Goal: Task Accomplishment & Management: Manage account settings

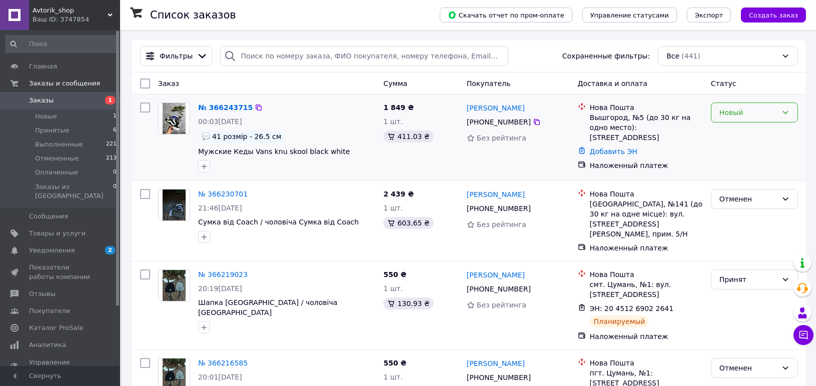
click at [750, 103] on div "Новый" at bounding box center [754, 113] width 87 height 20
click at [747, 166] on li "Отменен" at bounding box center [755, 170] width 86 height 18
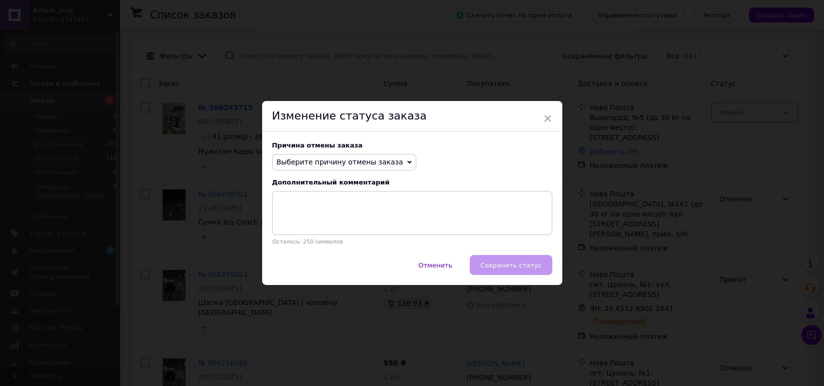
click at [387, 160] on span "Выберите причину отмены заказа" at bounding box center [344, 162] width 144 height 17
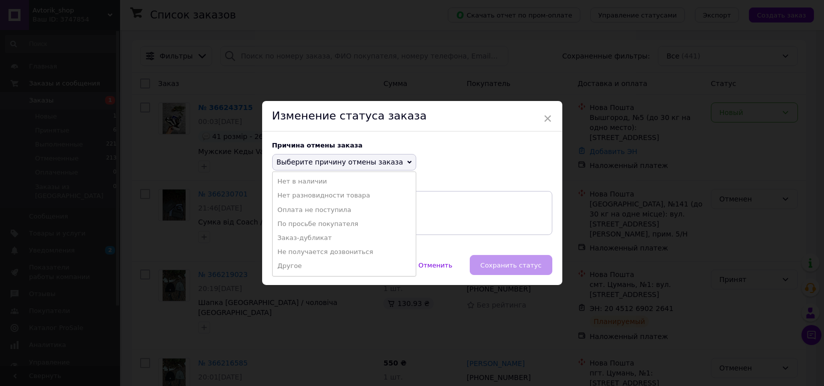
click at [304, 267] on li "Другое" at bounding box center [344, 266] width 143 height 14
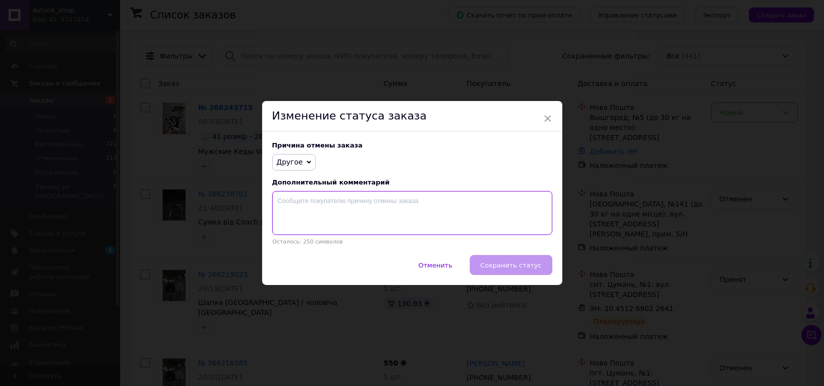
click at [359, 221] on textarea at bounding box center [412, 213] width 280 height 44
type textarea "ЧЕЛОВЕК ПРОСТО ИГНОРИТ И НЕ ОТВЕЧАЕТ И НЕ БЕРЕТ ТРУБКУ!"
click at [506, 272] on button "Сохранить статус" at bounding box center [511, 265] width 82 height 20
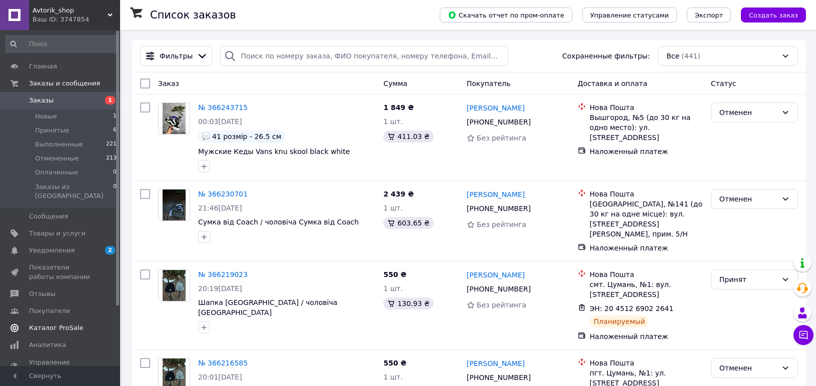
click at [68, 324] on span "Каталог ProSale" at bounding box center [56, 328] width 54 height 9
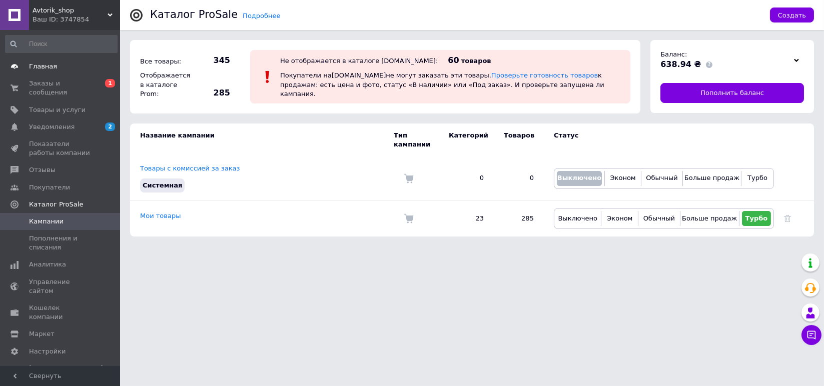
click at [51, 60] on link "Главная" at bounding box center [61, 66] width 123 height 17
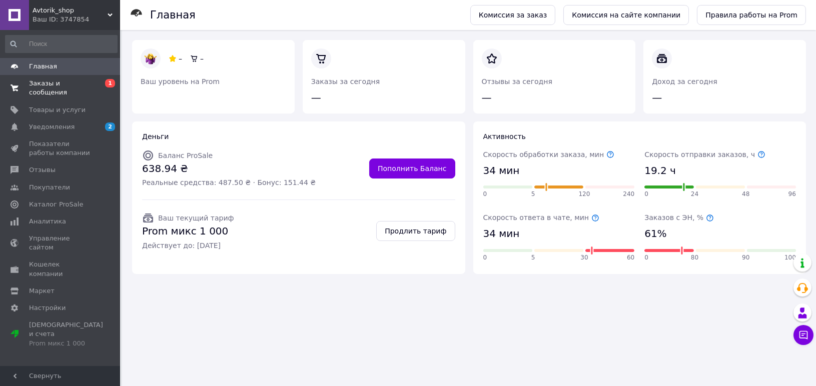
click at [53, 85] on span "Заказы и сообщения" at bounding box center [61, 88] width 64 height 18
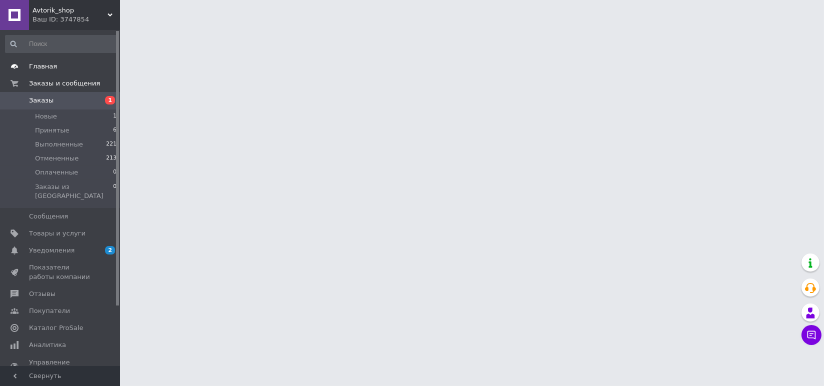
click at [58, 64] on span "Главная" at bounding box center [61, 66] width 64 height 9
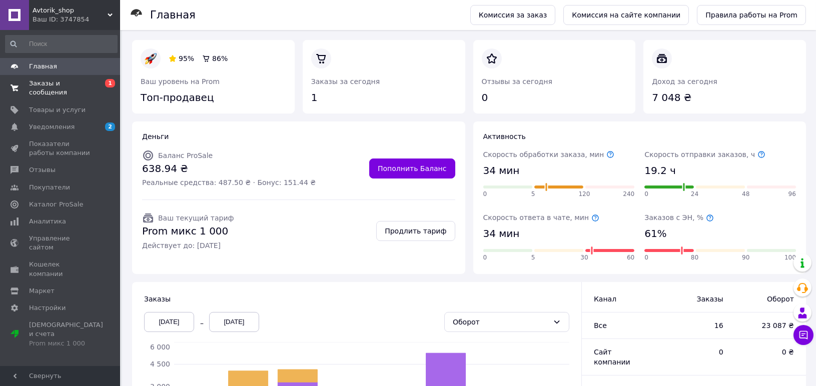
click at [57, 82] on span "Заказы и сообщения" at bounding box center [61, 88] width 64 height 18
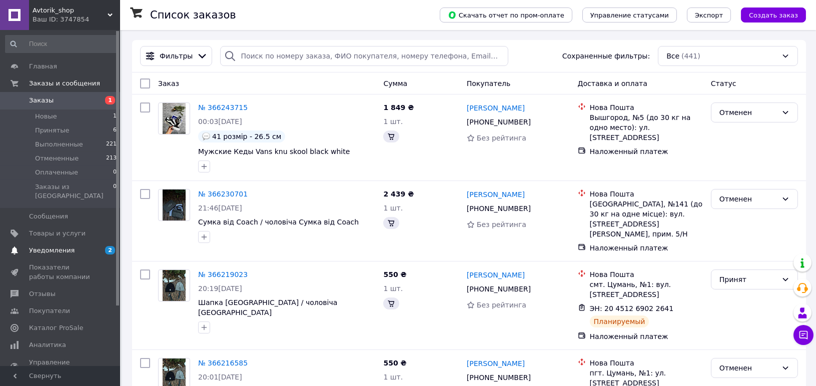
click at [53, 246] on span "Уведомления" at bounding box center [52, 250] width 46 height 9
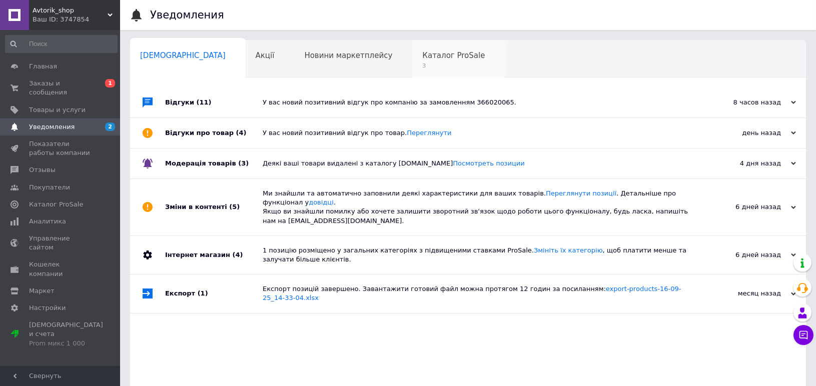
click at [422, 58] on span "Каталог ProSale" at bounding box center [453, 55] width 63 height 9
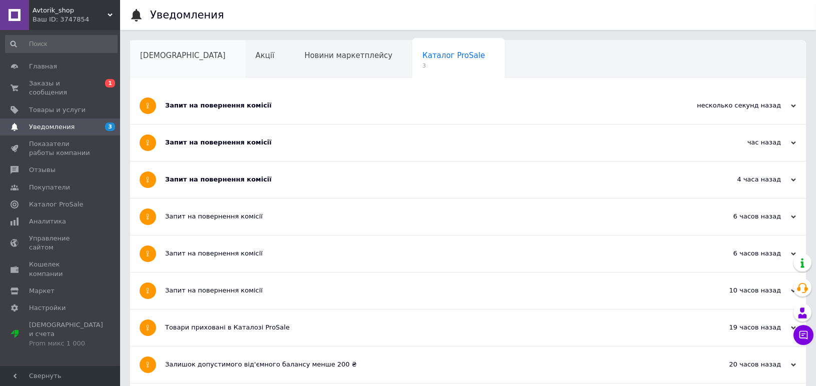
click at [187, 60] on div "Сповіщення" at bounding box center [188, 60] width 116 height 38
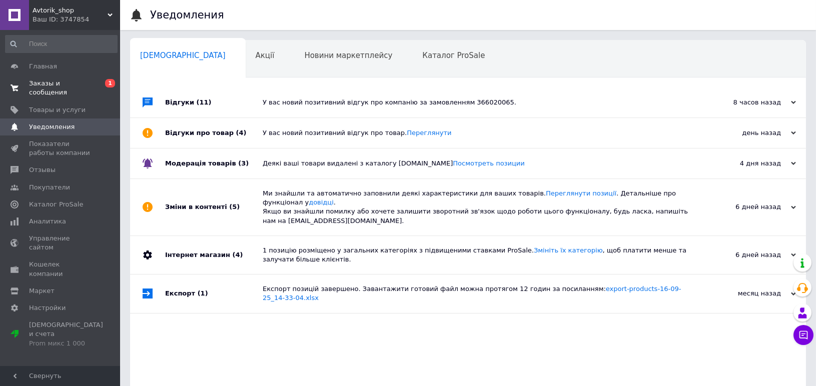
click at [48, 83] on span "Заказы и сообщения" at bounding box center [61, 88] width 64 height 18
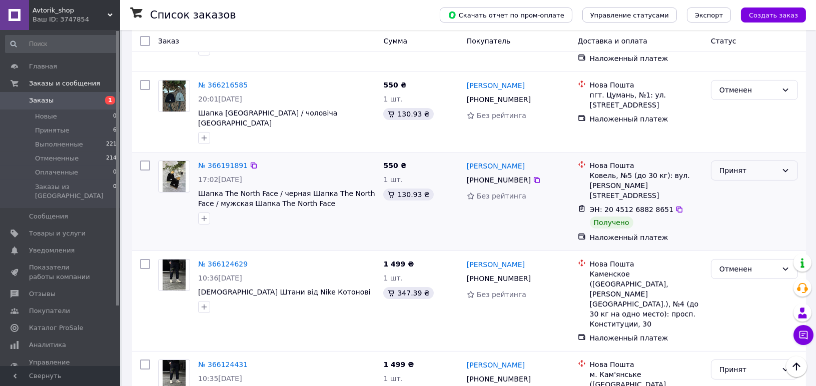
scroll to position [278, 0]
click at [742, 166] on div "Принят" at bounding box center [749, 171] width 58 height 11
click at [748, 174] on li "Выполнен" at bounding box center [755, 172] width 86 height 18
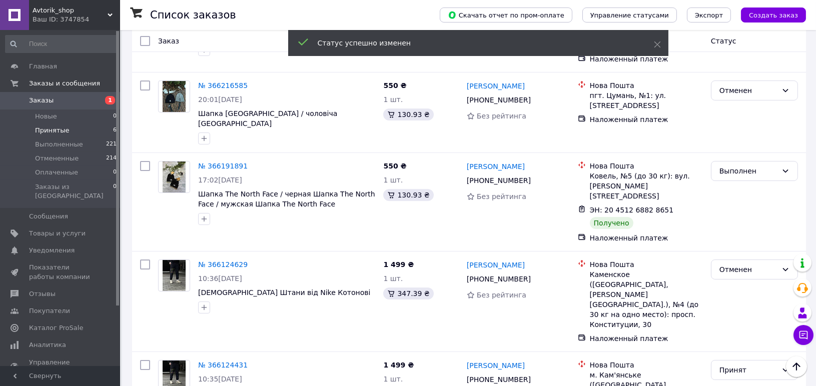
click at [68, 130] on li "Принятые 6" at bounding box center [61, 131] width 123 height 14
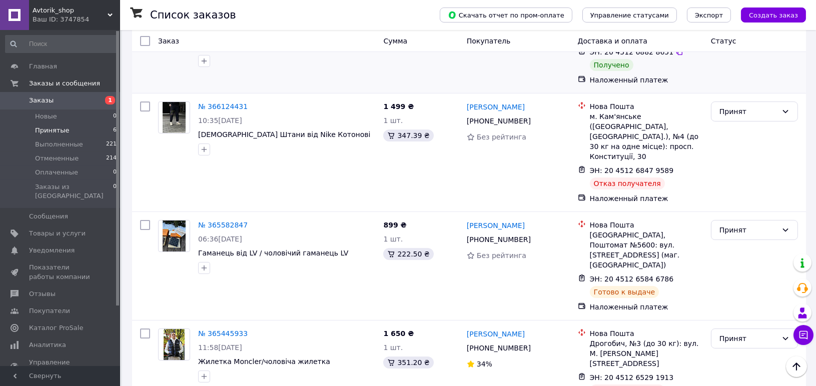
scroll to position [222, 0]
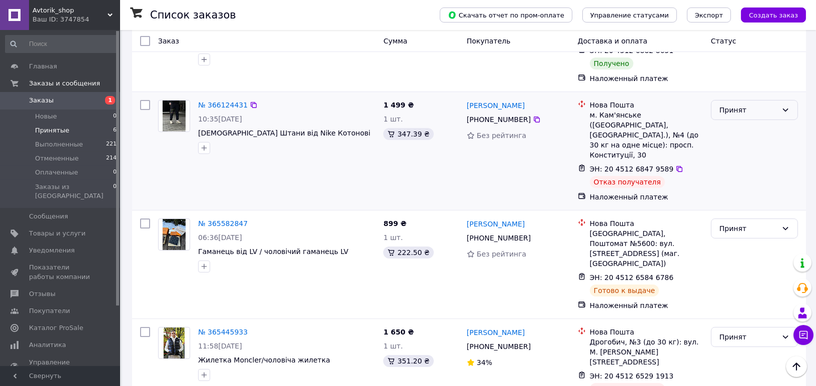
click at [765, 105] on div "Принят" at bounding box center [749, 110] width 58 height 11
click at [750, 137] on li "Отменен" at bounding box center [755, 139] width 86 height 18
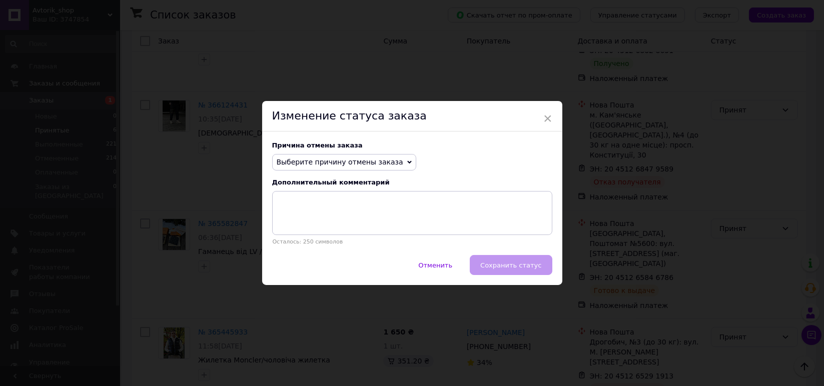
click at [341, 159] on span "Выберите причину отмены заказа" at bounding box center [340, 162] width 127 height 8
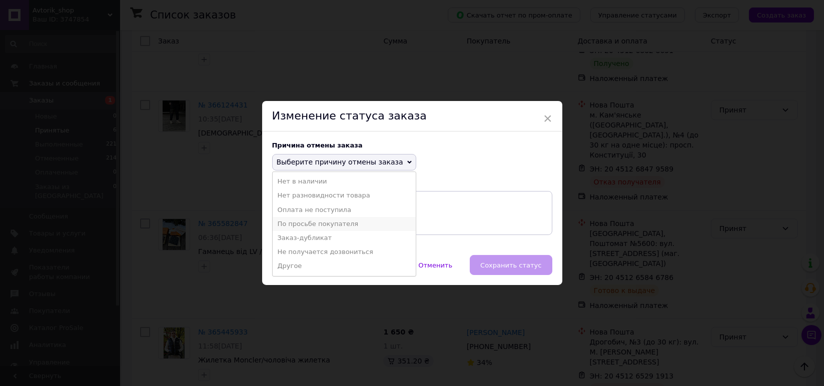
click at [331, 223] on li "По просьбе покупателя" at bounding box center [344, 224] width 143 height 14
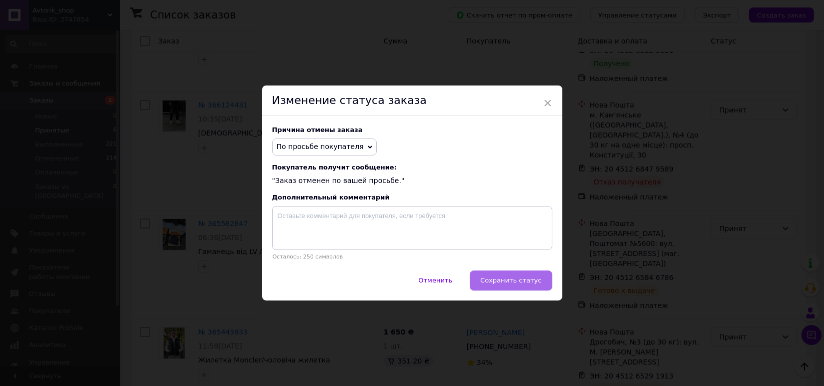
click at [530, 284] on span "Сохранить статус" at bounding box center [510, 281] width 61 height 8
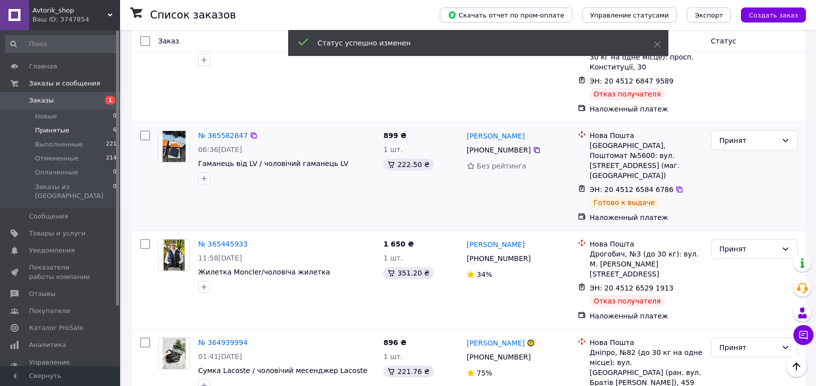
scroll to position [311, 0]
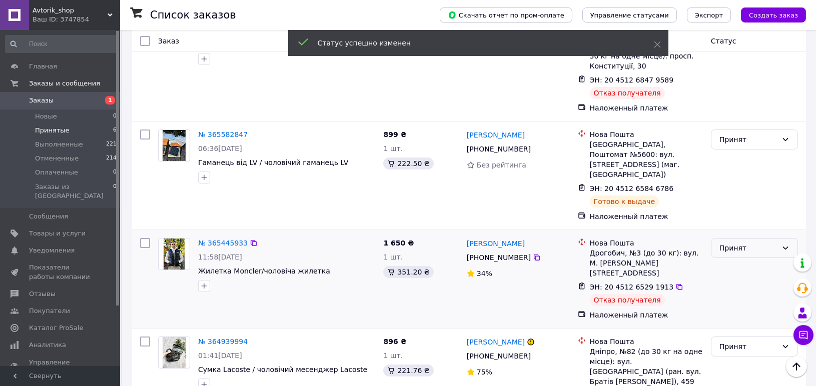
click at [755, 243] on div "Принят" at bounding box center [749, 248] width 58 height 11
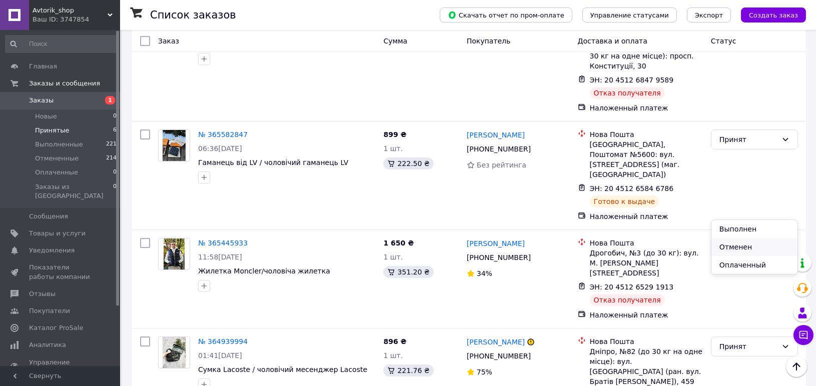
click at [749, 243] on li "Отменен" at bounding box center [755, 247] width 86 height 18
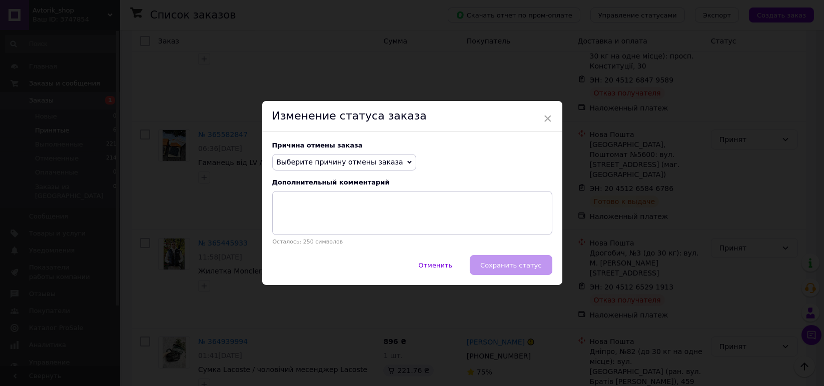
drag, startPoint x: 363, startPoint y: 153, endPoint x: 358, endPoint y: 160, distance: 9.0
click at [363, 153] on div "Причина отмены заказа Выберите причину отмены заказа Нет в наличии Нет разновид…" at bounding box center [412, 194] width 300 height 124
click at [358, 164] on span "Выберите причину отмены заказа" at bounding box center [340, 162] width 127 height 8
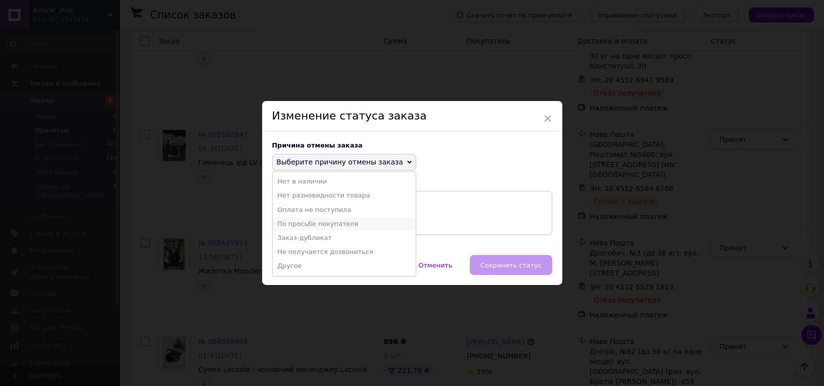
click at [318, 222] on li "По просьбе покупателя" at bounding box center [344, 224] width 143 height 14
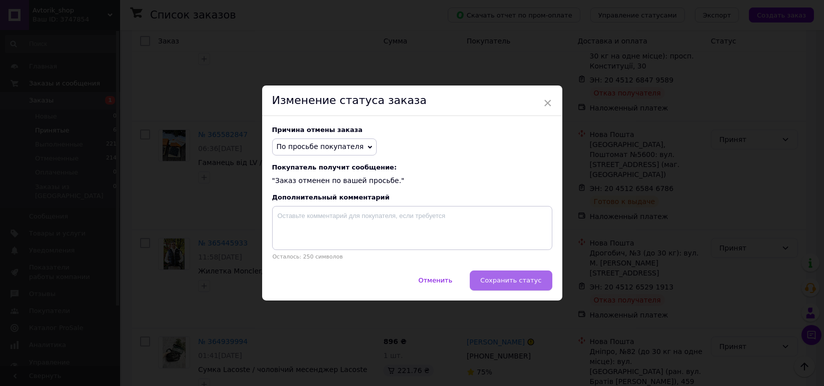
click at [491, 278] on span "Сохранить статус" at bounding box center [510, 281] width 61 height 8
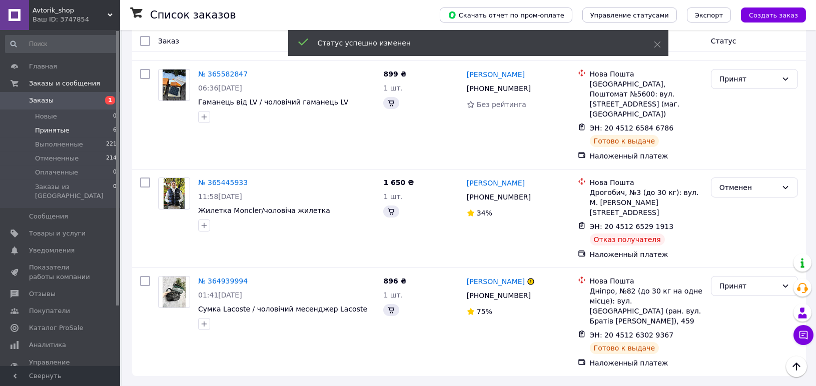
scroll to position [223, 0]
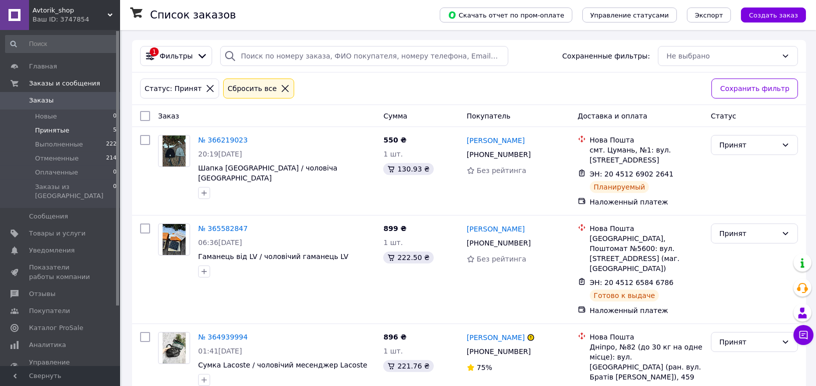
click at [281, 87] on icon at bounding box center [285, 88] width 9 height 9
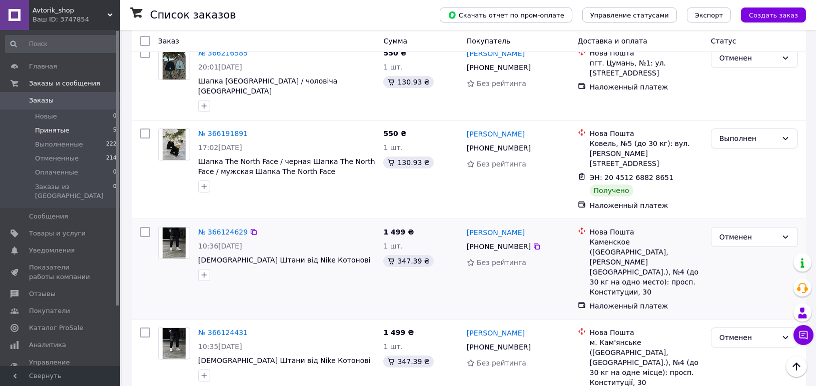
scroll to position [333, 0]
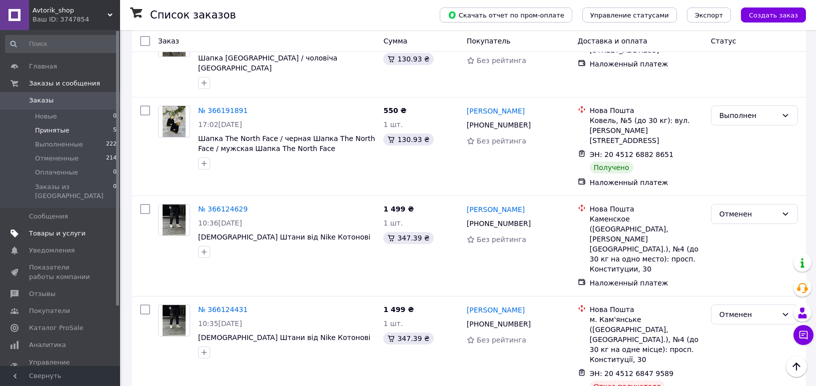
click at [54, 229] on span "Товары и услуги" at bounding box center [57, 233] width 57 height 9
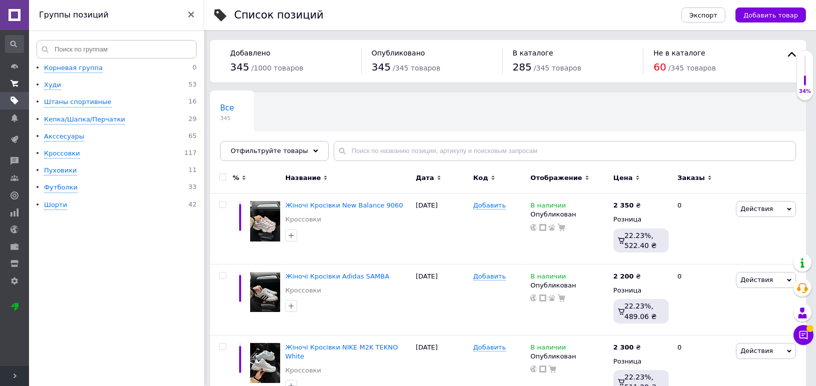
click at [19, 91] on link "Заказы и сообщения" at bounding box center [14, 83] width 29 height 17
